Goal: Navigation & Orientation: Find specific page/section

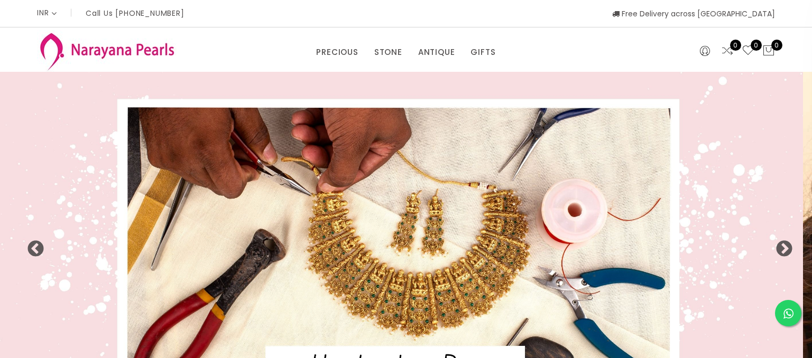
select select "INR"
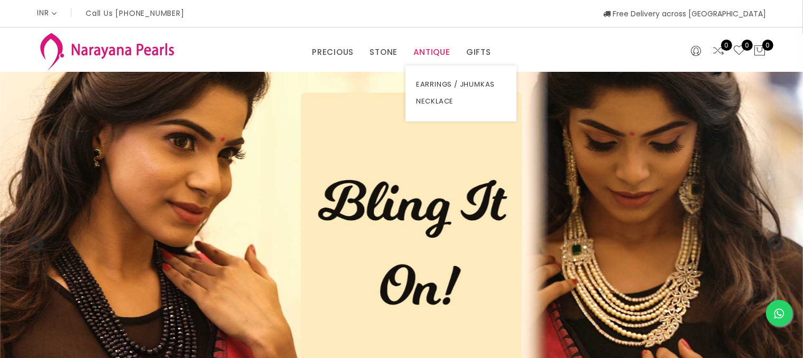
click at [442, 56] on link "ANTIQUE" at bounding box center [431, 52] width 37 height 16
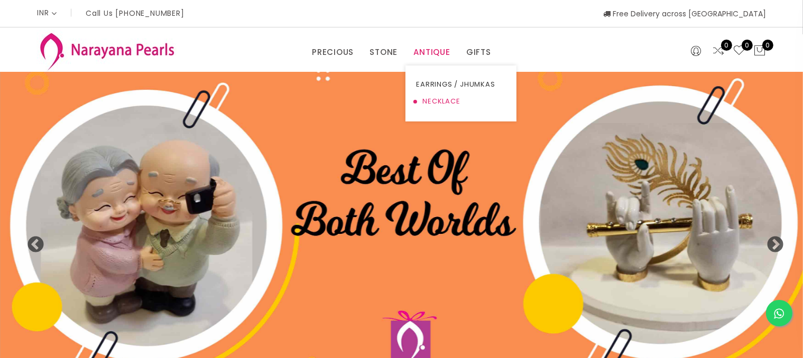
click at [442, 102] on link "NECKLACE" at bounding box center [461, 101] width 90 height 17
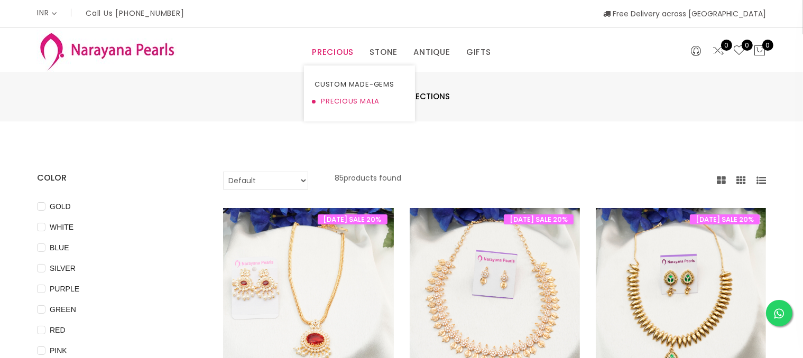
click at [332, 99] on link "PRECIOUS MALA" at bounding box center [360, 101] width 90 height 17
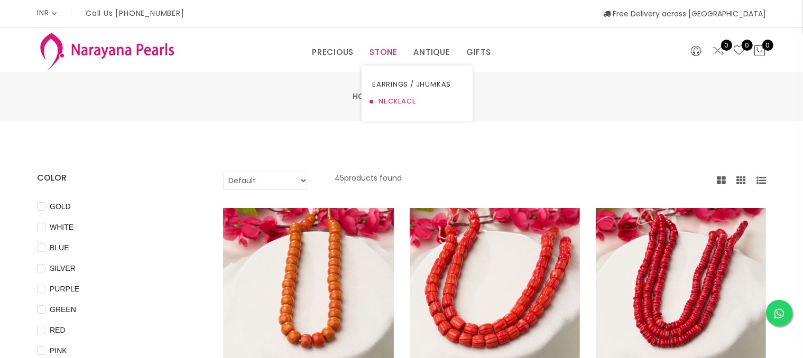
click at [382, 100] on link "NECKLACE" at bounding box center [417, 101] width 90 height 17
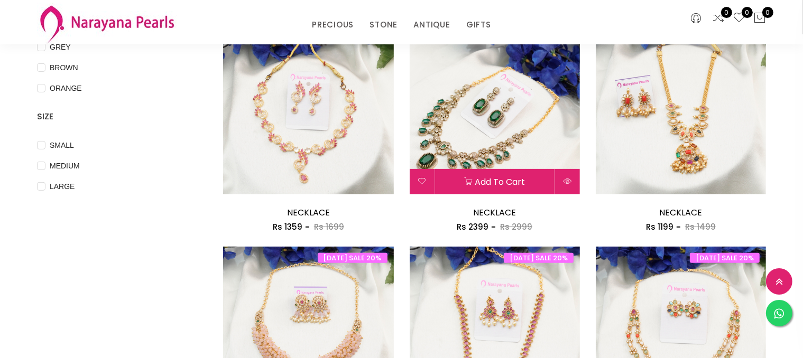
scroll to position [370, 0]
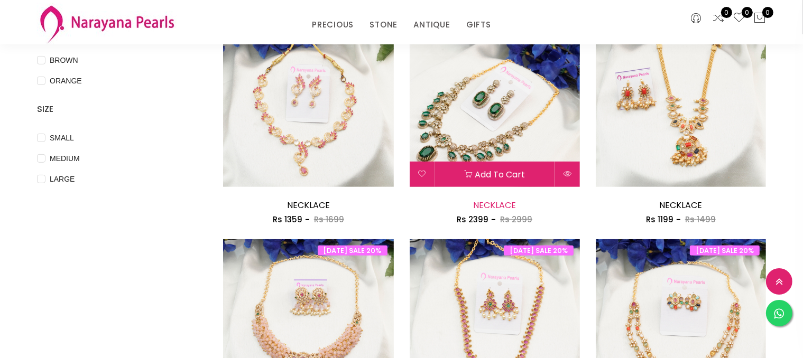
click at [500, 205] on link "NECKLACE" at bounding box center [494, 205] width 43 height 12
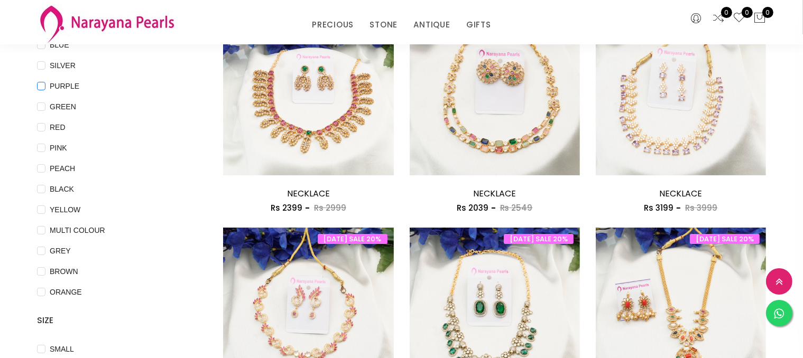
scroll to position [53, 0]
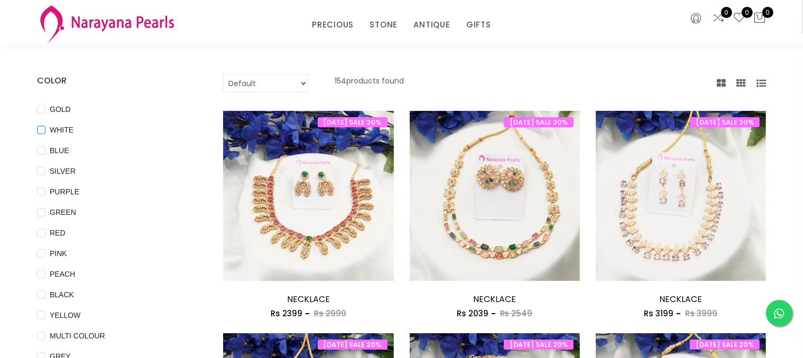
click at [41, 134] on input "WHITE" at bounding box center [41, 138] width 8 height 24
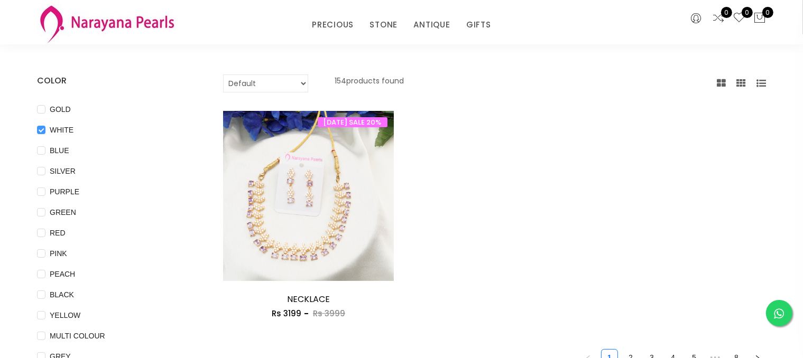
click at [40, 131] on input "WHITE" at bounding box center [41, 138] width 8 height 24
checkbox input "false"
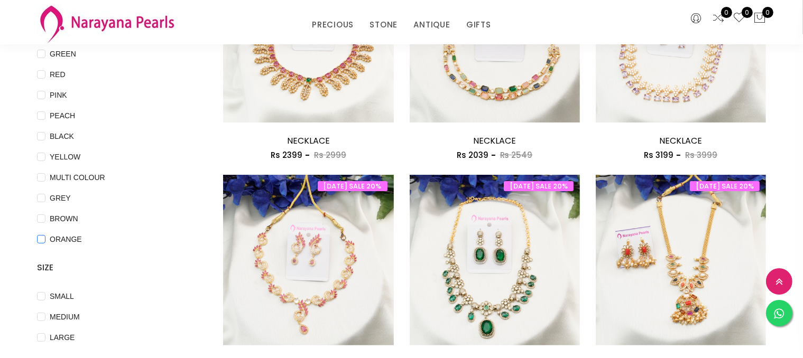
scroll to position [159, 0]
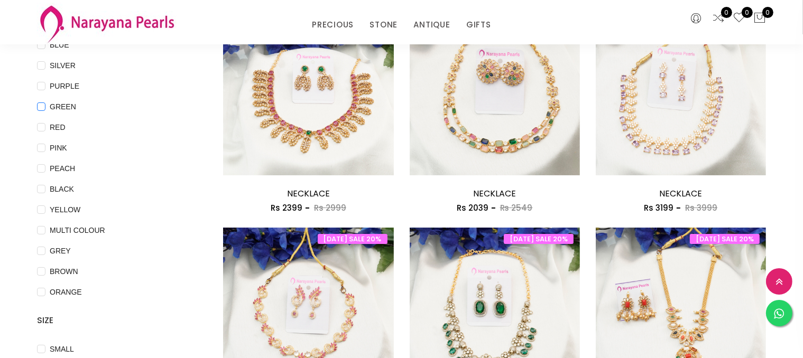
click at [40, 108] on input "GREEN" at bounding box center [41, 115] width 8 height 24
checkbox input "true"
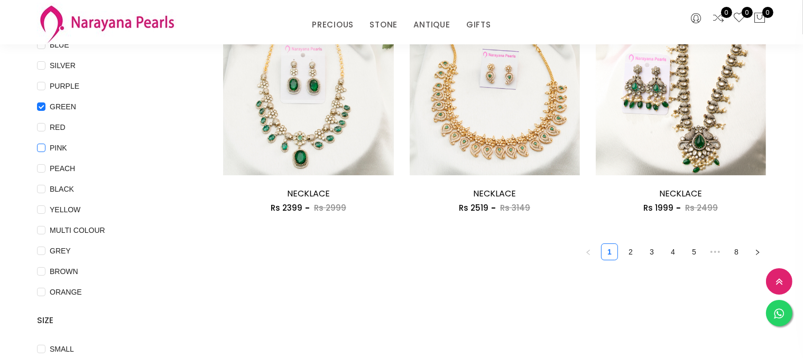
click at [40, 148] on input "PINK" at bounding box center [41, 156] width 8 height 24
checkbox input "true"
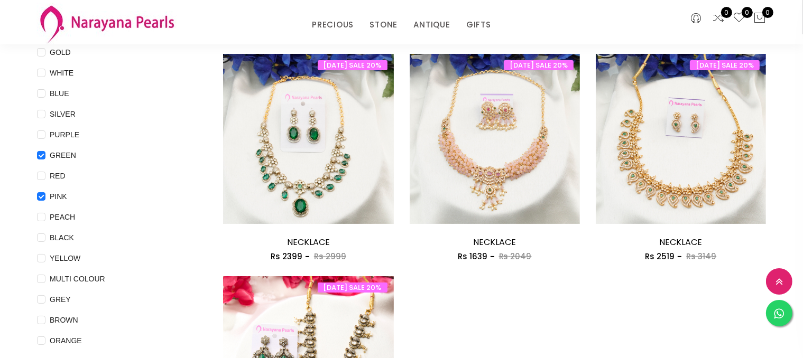
scroll to position [106, 0]
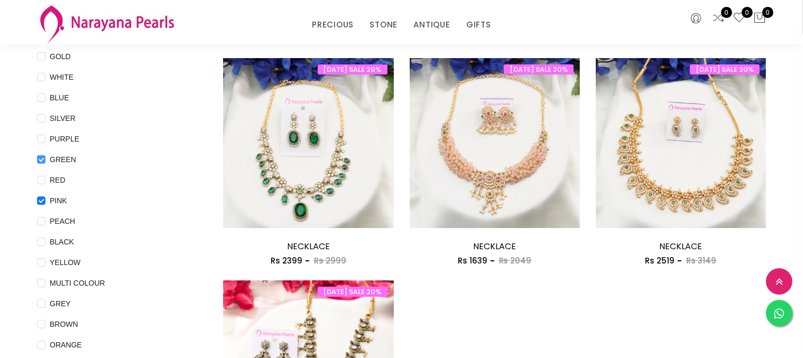
click at [39, 159] on input "GREEN" at bounding box center [41, 167] width 8 height 24
checkbox input "false"
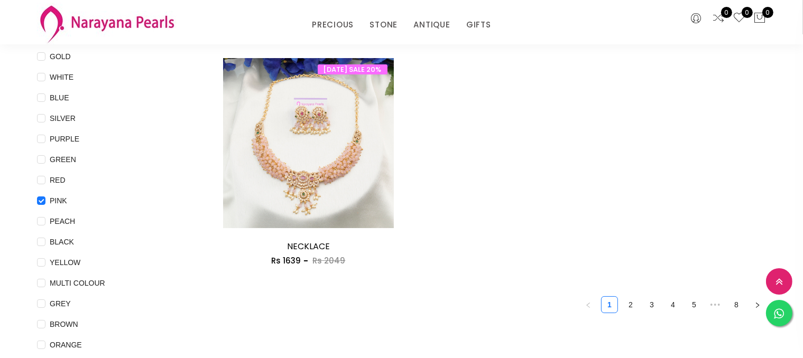
scroll to position [0, 0]
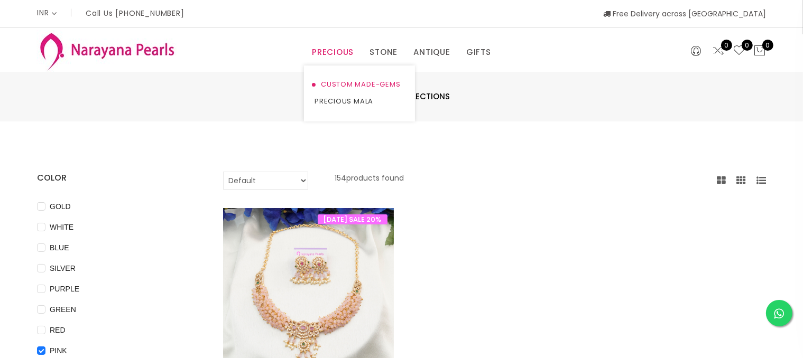
click at [343, 81] on link "CUSTOM MADE-GEMS" at bounding box center [360, 84] width 90 height 17
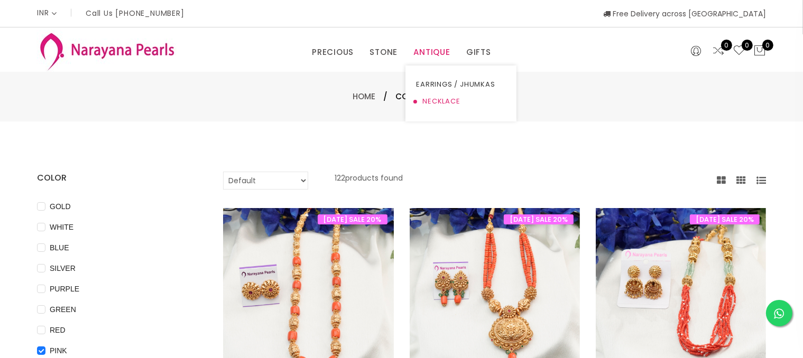
click at [442, 97] on link "NECKLACE" at bounding box center [461, 101] width 90 height 17
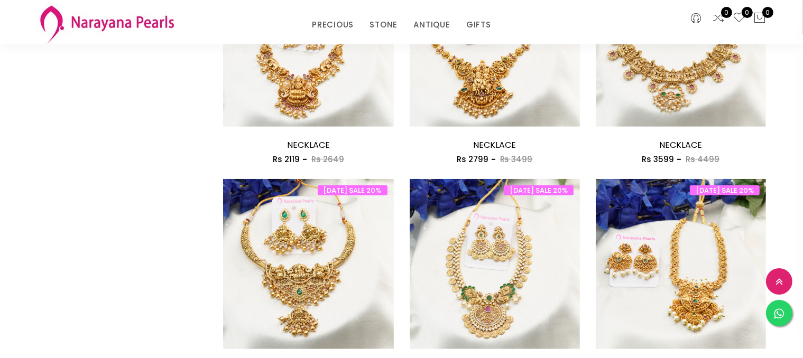
scroll to position [529, 0]
